Goal: Information Seeking & Learning: Learn about a topic

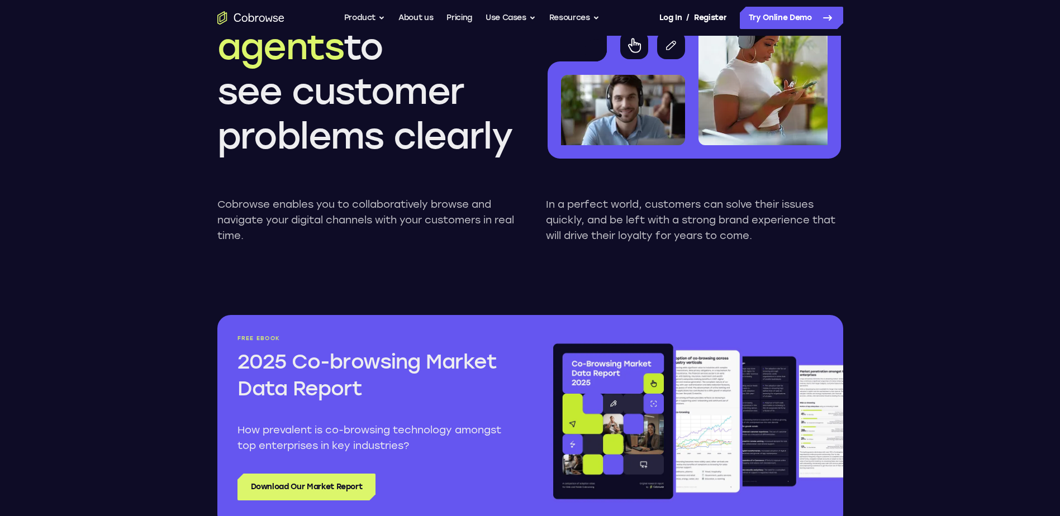
scroll to position [1397, 0]
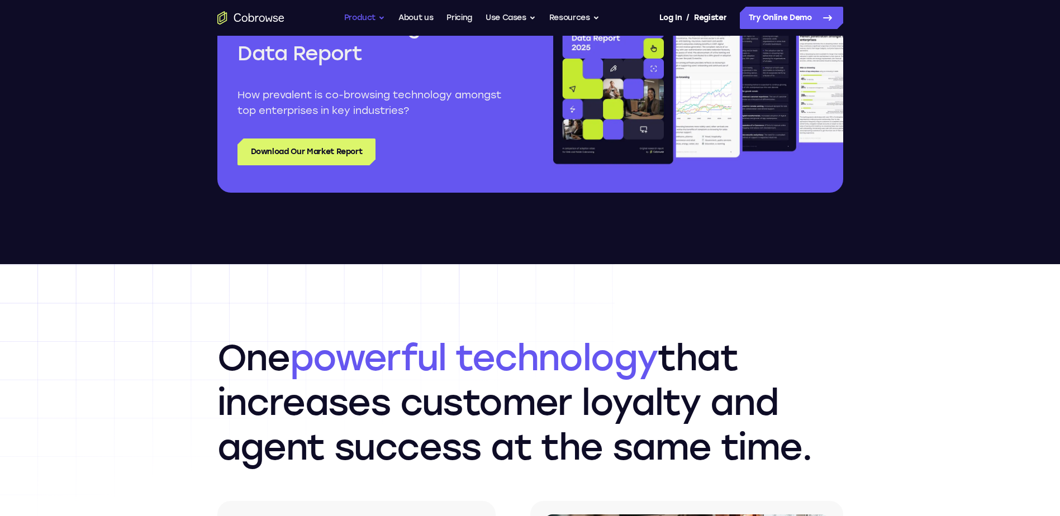
click at [364, 21] on button "Product" at bounding box center [364, 18] width 41 height 22
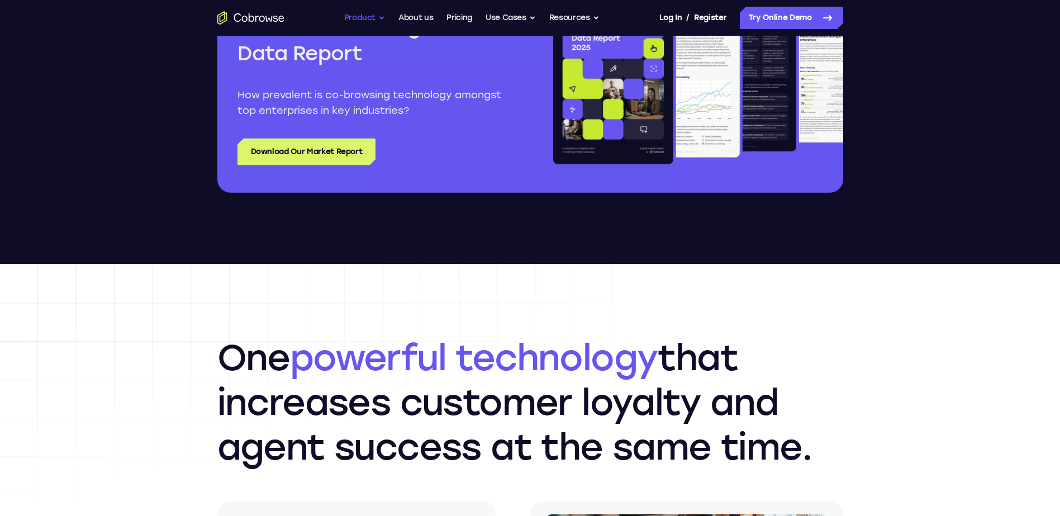
click at [377, 17] on button "Product" at bounding box center [364, 18] width 41 height 22
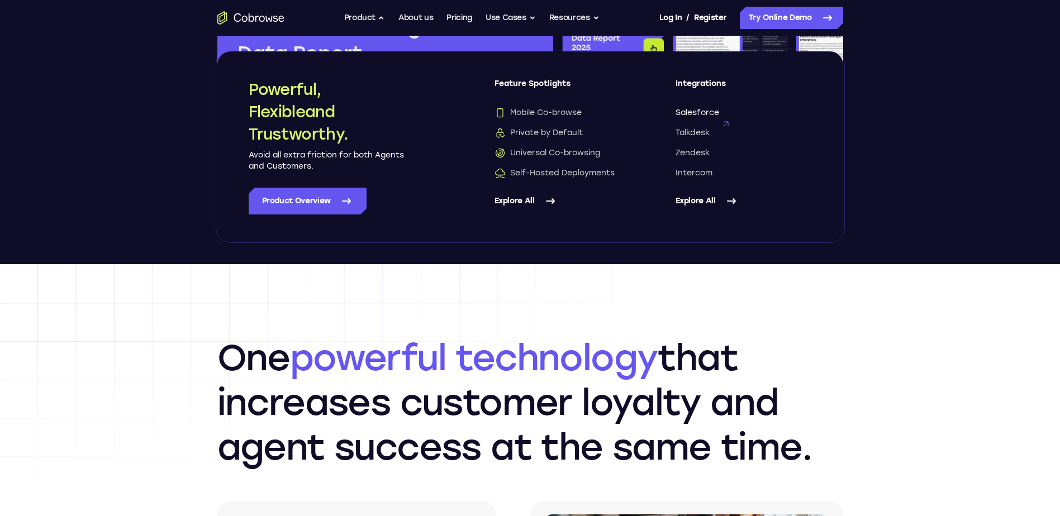
click at [696, 111] on span "Salesforce" at bounding box center [698, 112] width 44 height 11
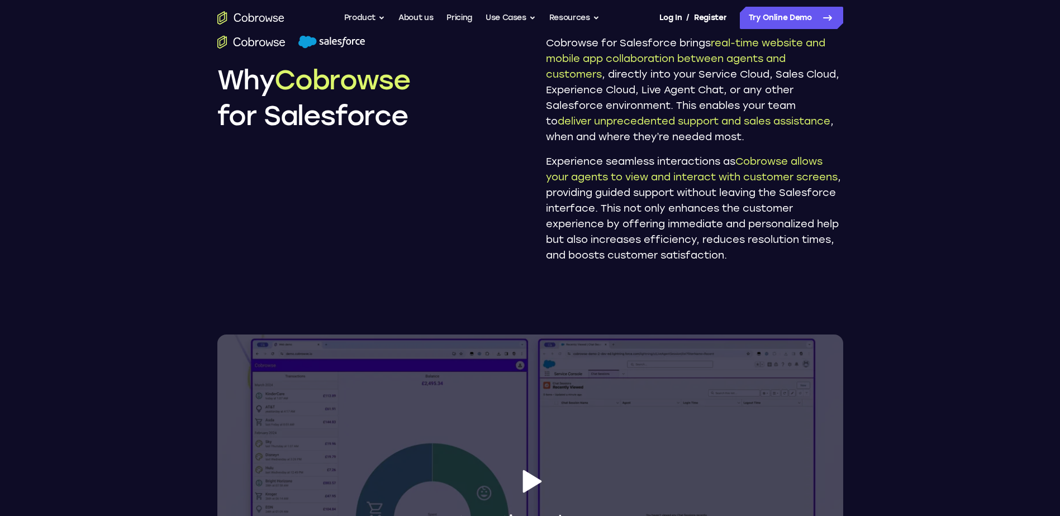
scroll to position [1006, 0]
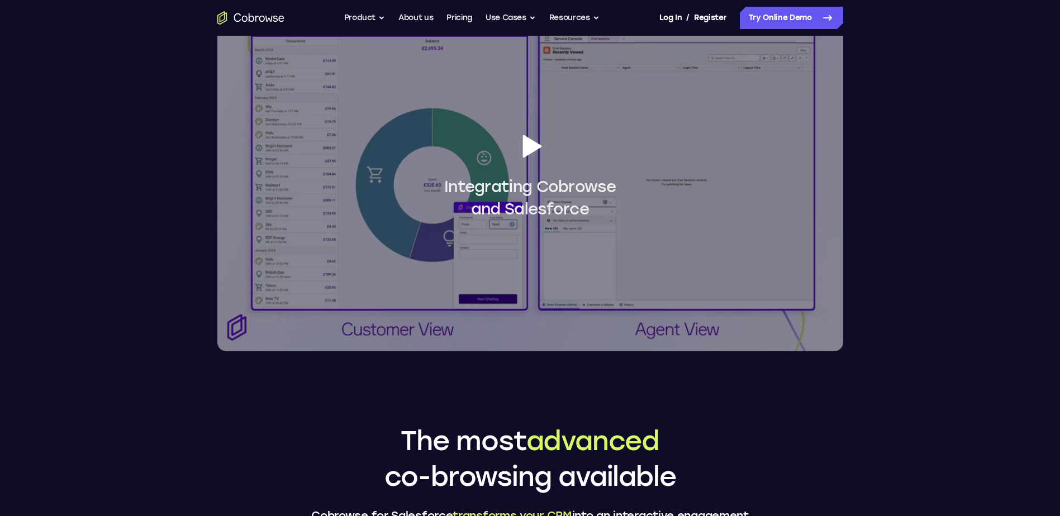
click at [523, 135] on icon at bounding box center [530, 146] width 31 height 31
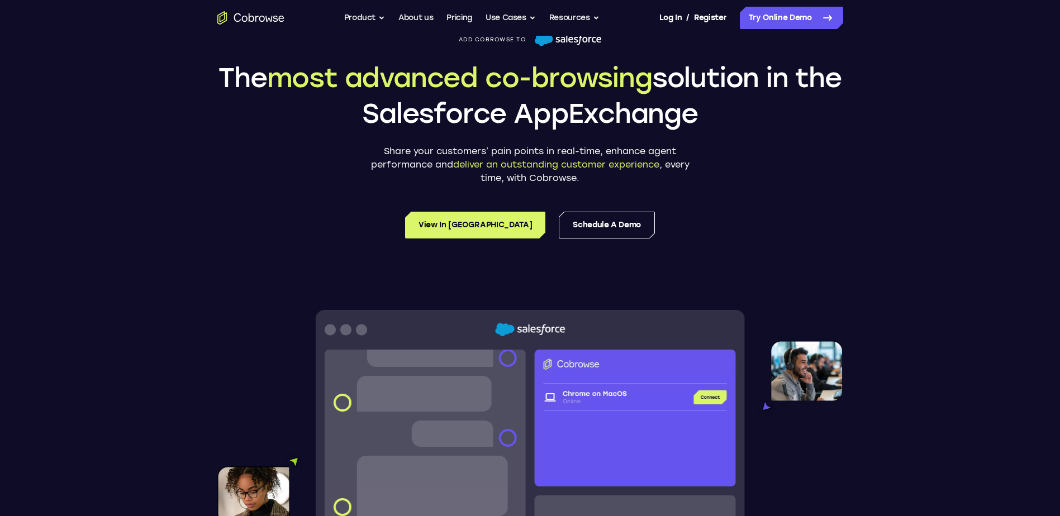
scroll to position [0, 0]
